Goal: Task Accomplishment & Management: Use online tool/utility

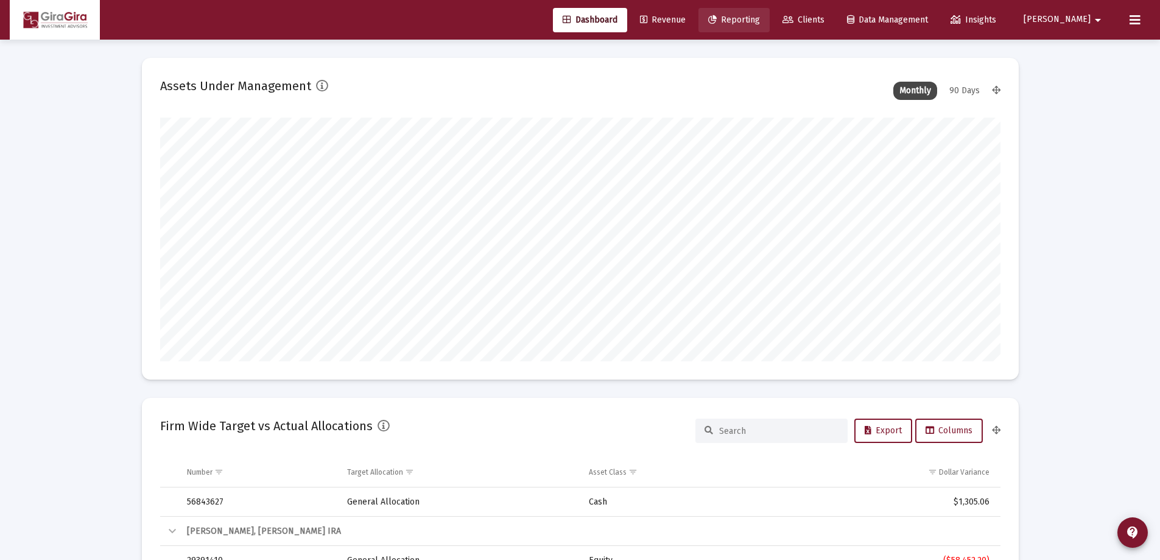
click at [770, 14] on link "Reporting" at bounding box center [733, 20] width 71 height 24
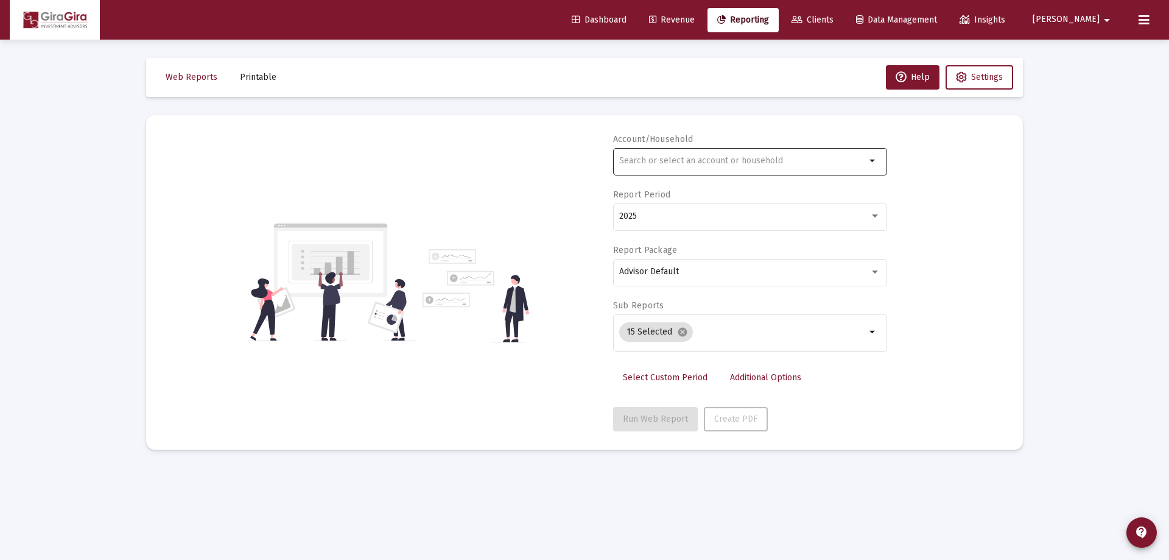
click at [632, 160] on input "text" at bounding box center [742, 161] width 247 height 10
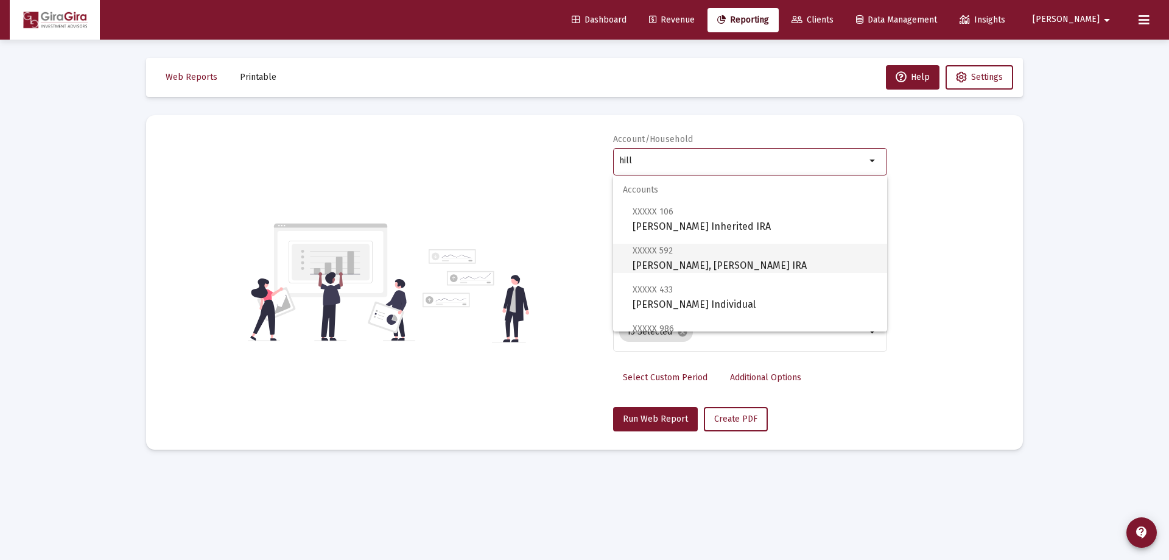
click at [691, 260] on span "XXXXX [STREET_ADDRESS][PERSON_NAME][PERSON_NAME] IRA" at bounding box center [755, 258] width 245 height 30
type input "[PERSON_NAME], [PERSON_NAME] IRA"
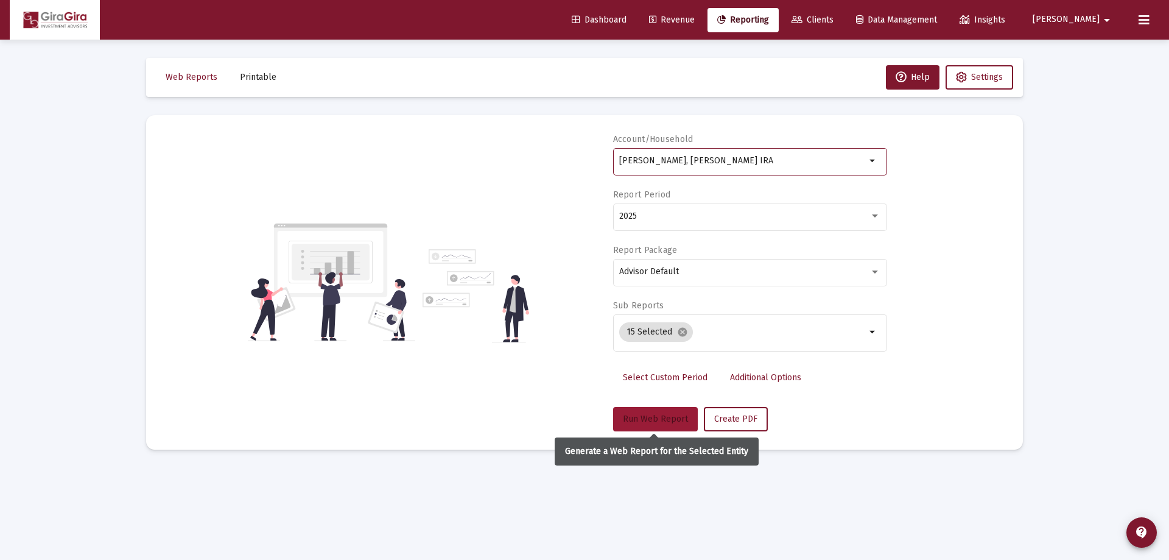
click at [673, 415] on span "Run Web Report" at bounding box center [655, 418] width 65 height 10
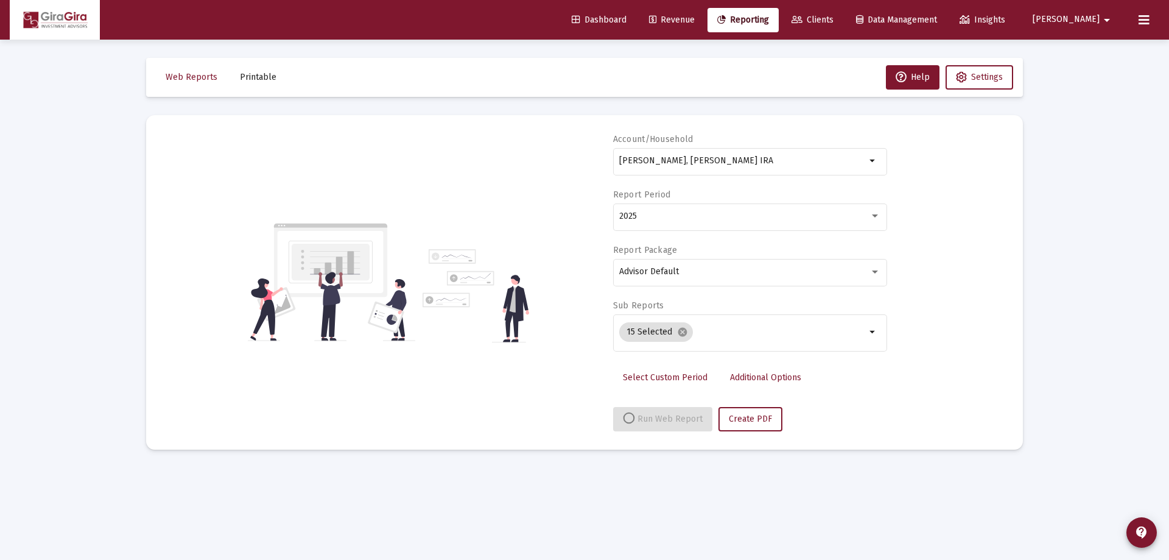
select select "View all"
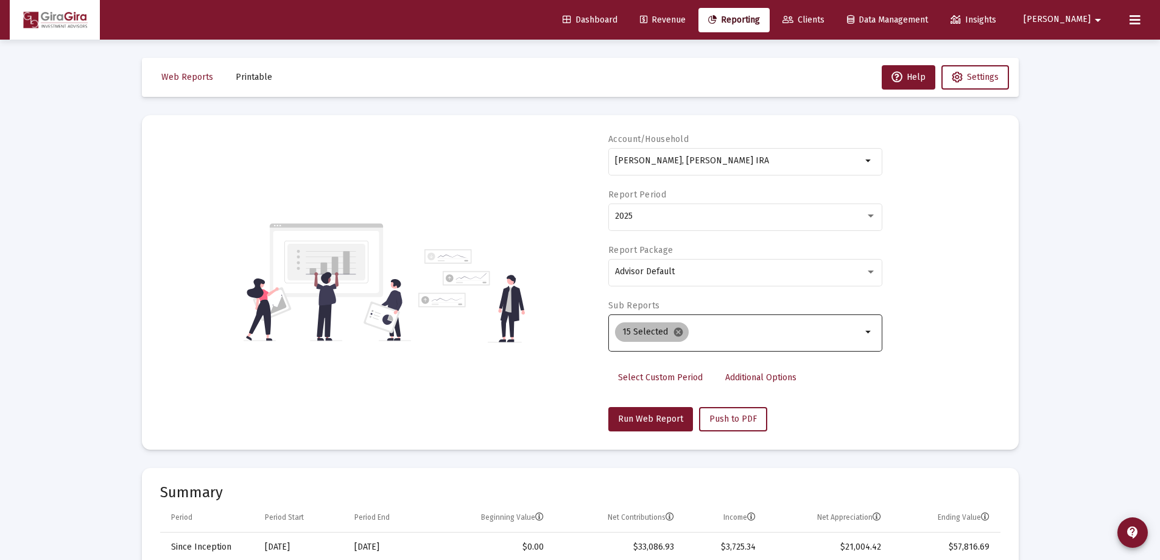
click at [676, 330] on mat-icon "cancel" at bounding box center [678, 331] width 11 height 11
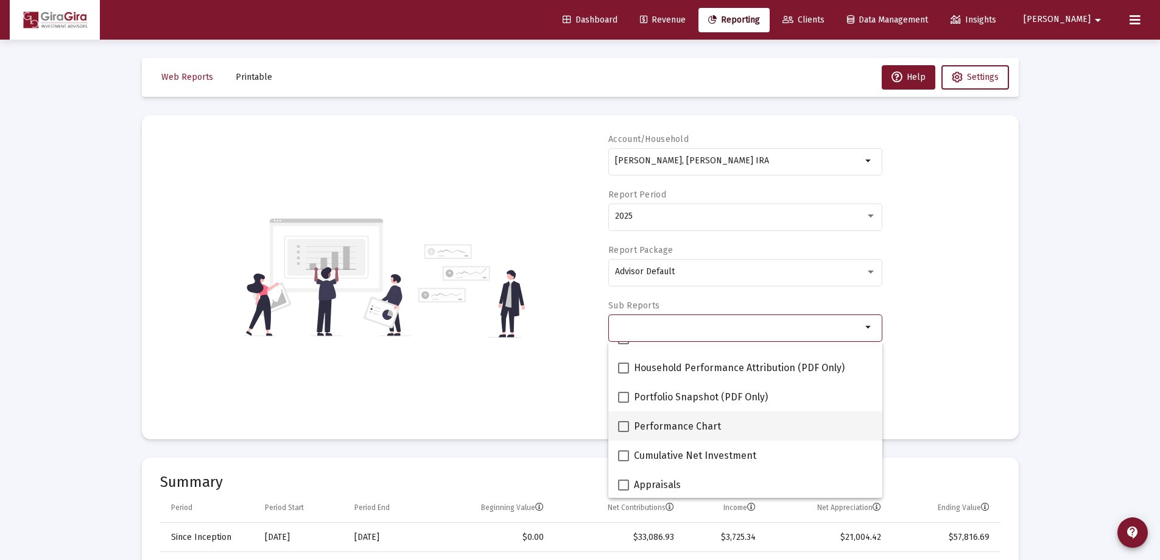
scroll to position [122, 0]
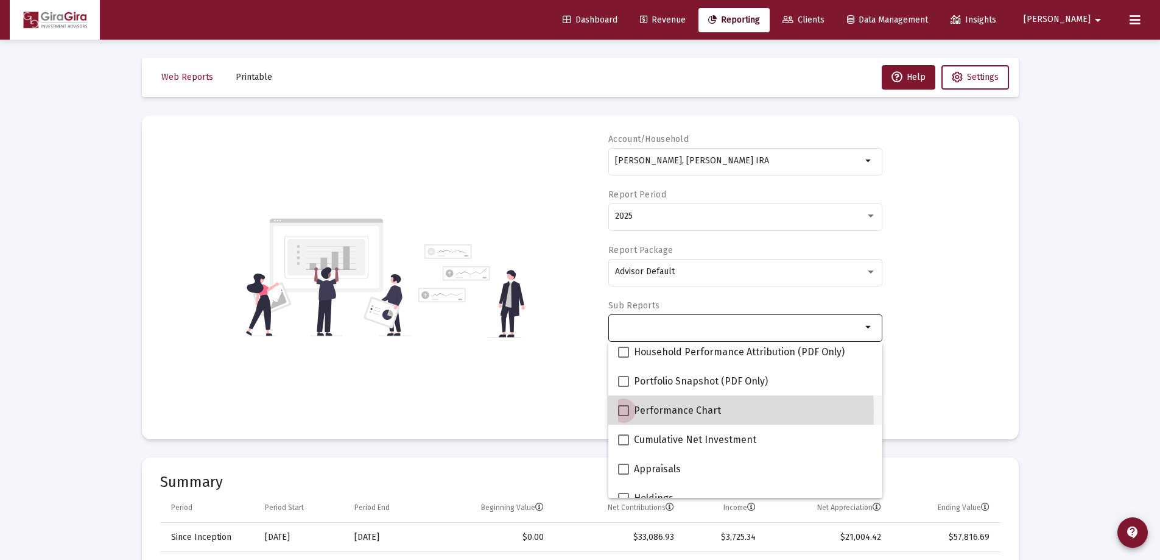
click at [625, 411] on span at bounding box center [623, 410] width 11 height 11
click at [623, 416] on input "Performance Chart" at bounding box center [623, 416] width 1 height 1
checkbox input "true"
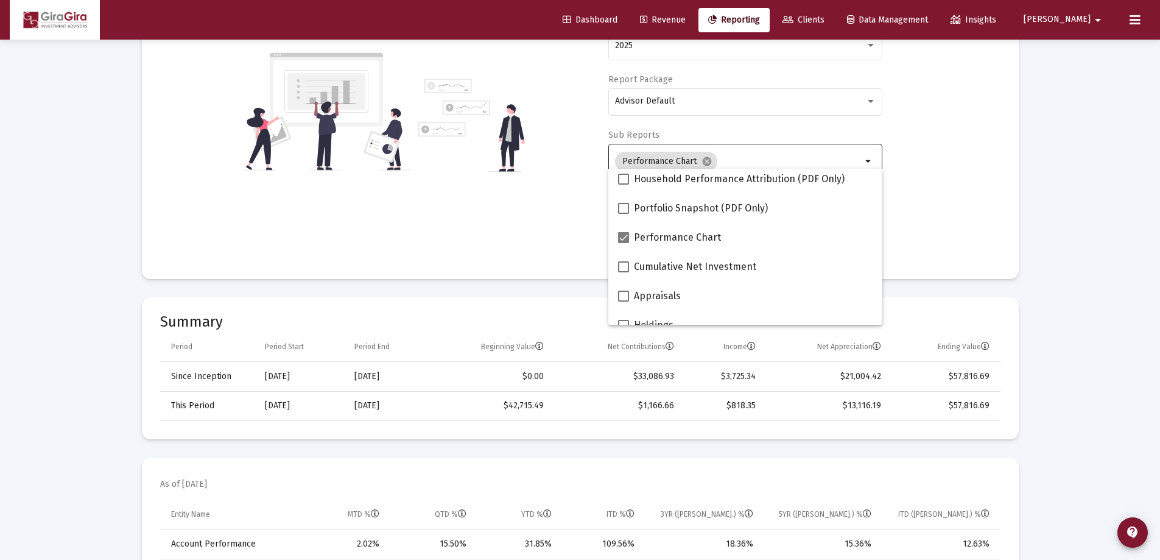
scroll to position [183, 0]
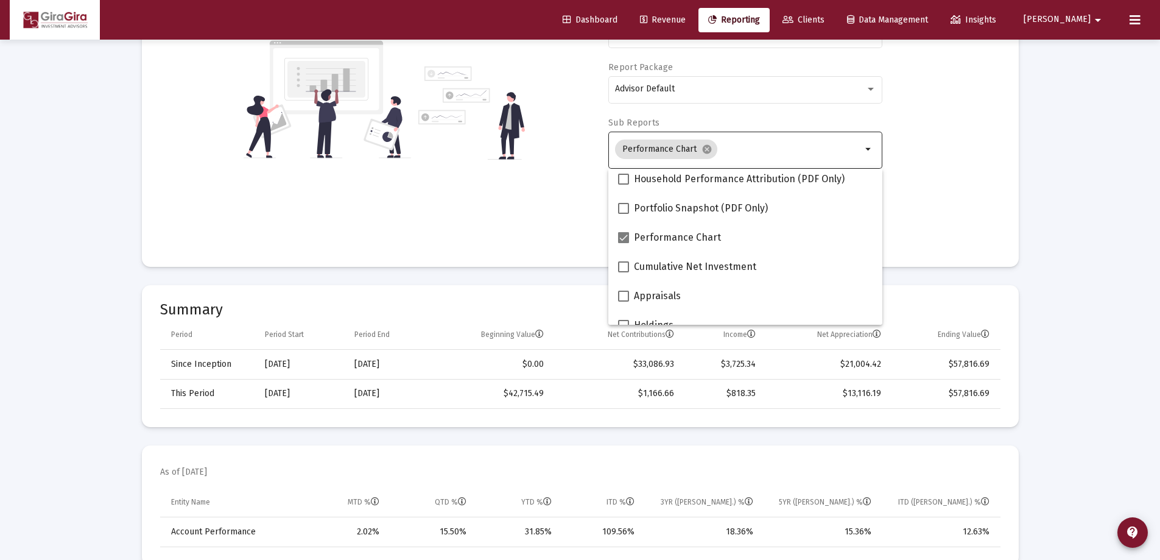
click at [935, 190] on div "Account/Household Hill, [PERSON_NAME] IRA arrow_drop_down Report Period 2025 Re…" at bounding box center [580, 100] width 840 height 298
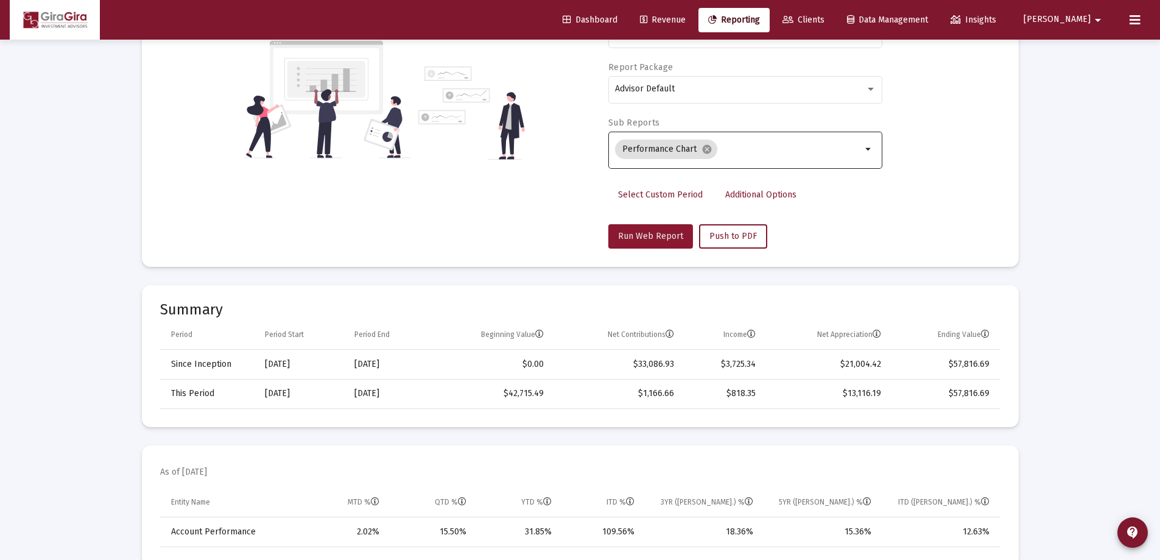
click at [641, 237] on span "Run Web Report" at bounding box center [650, 236] width 65 height 10
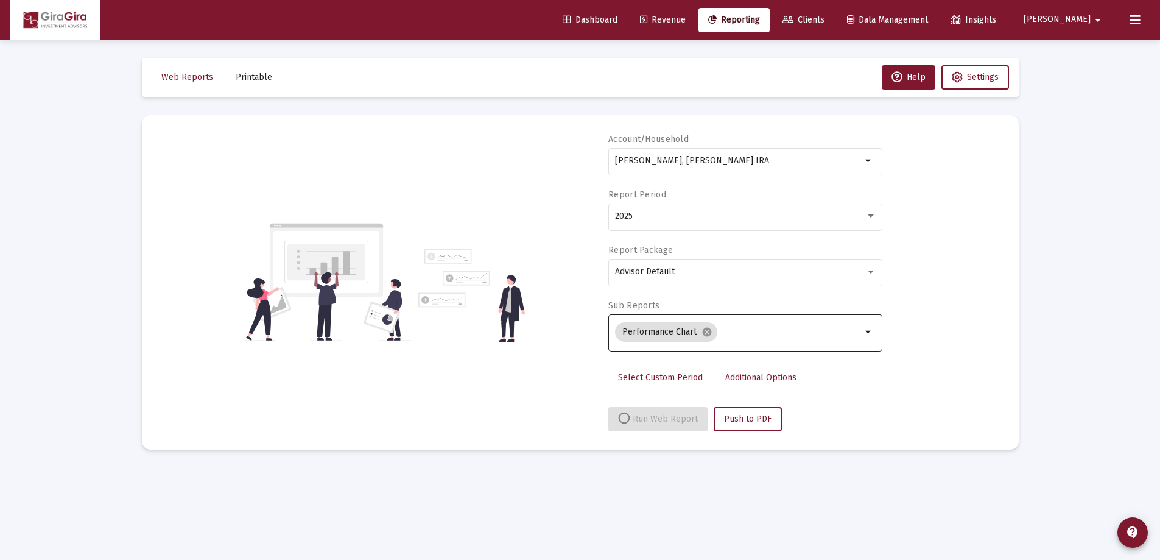
select select "View all"
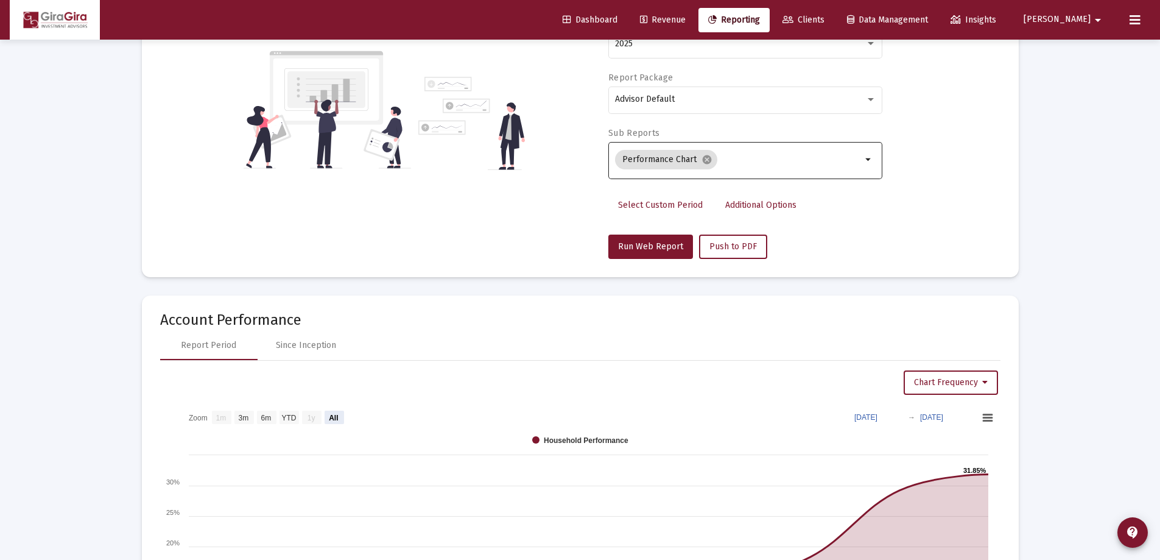
scroll to position [183, 0]
